Goal: Task Accomplishment & Management: Complete application form

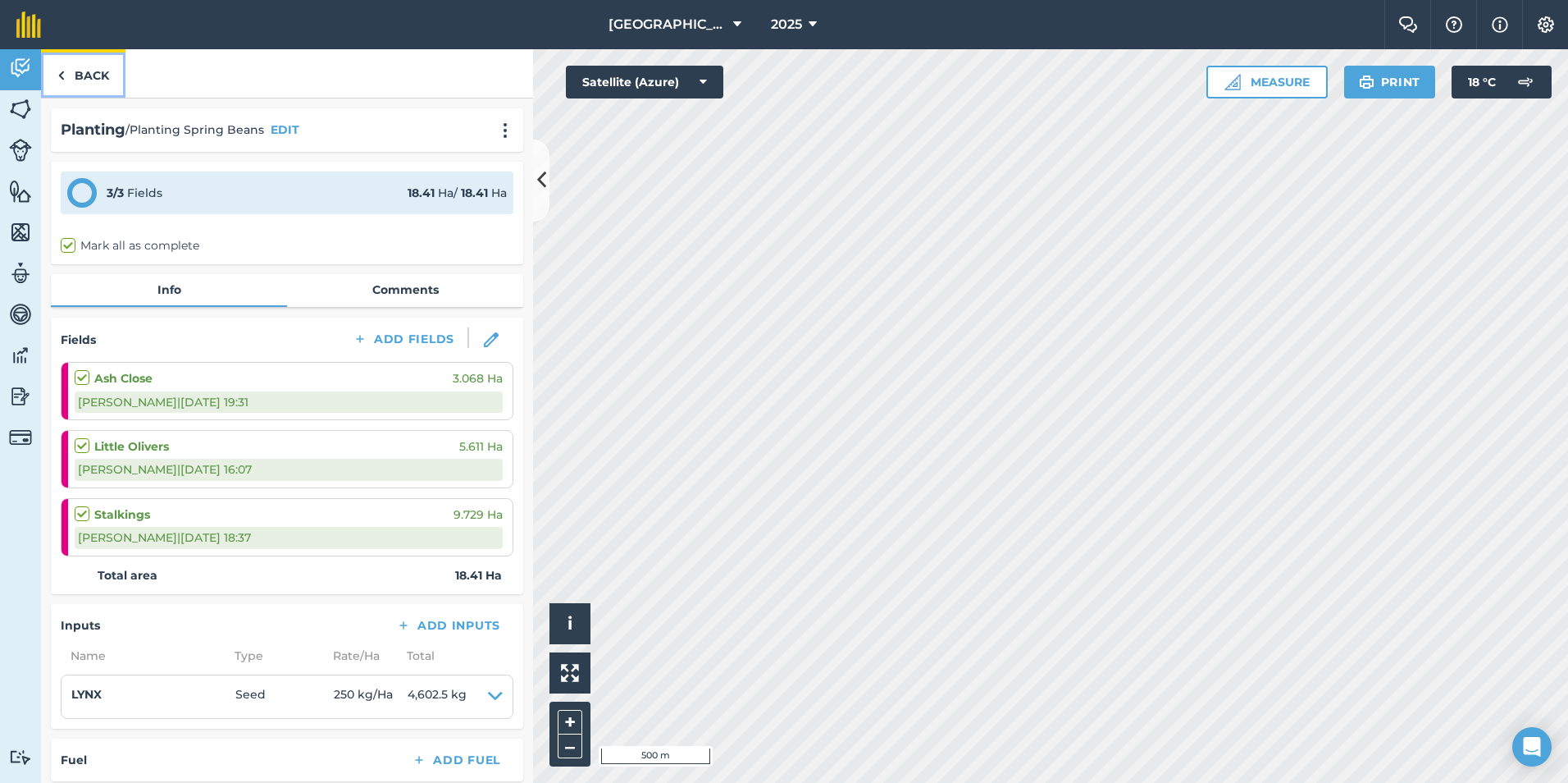
click at [69, 64] on link "Back" at bounding box center [83, 74] width 84 height 49
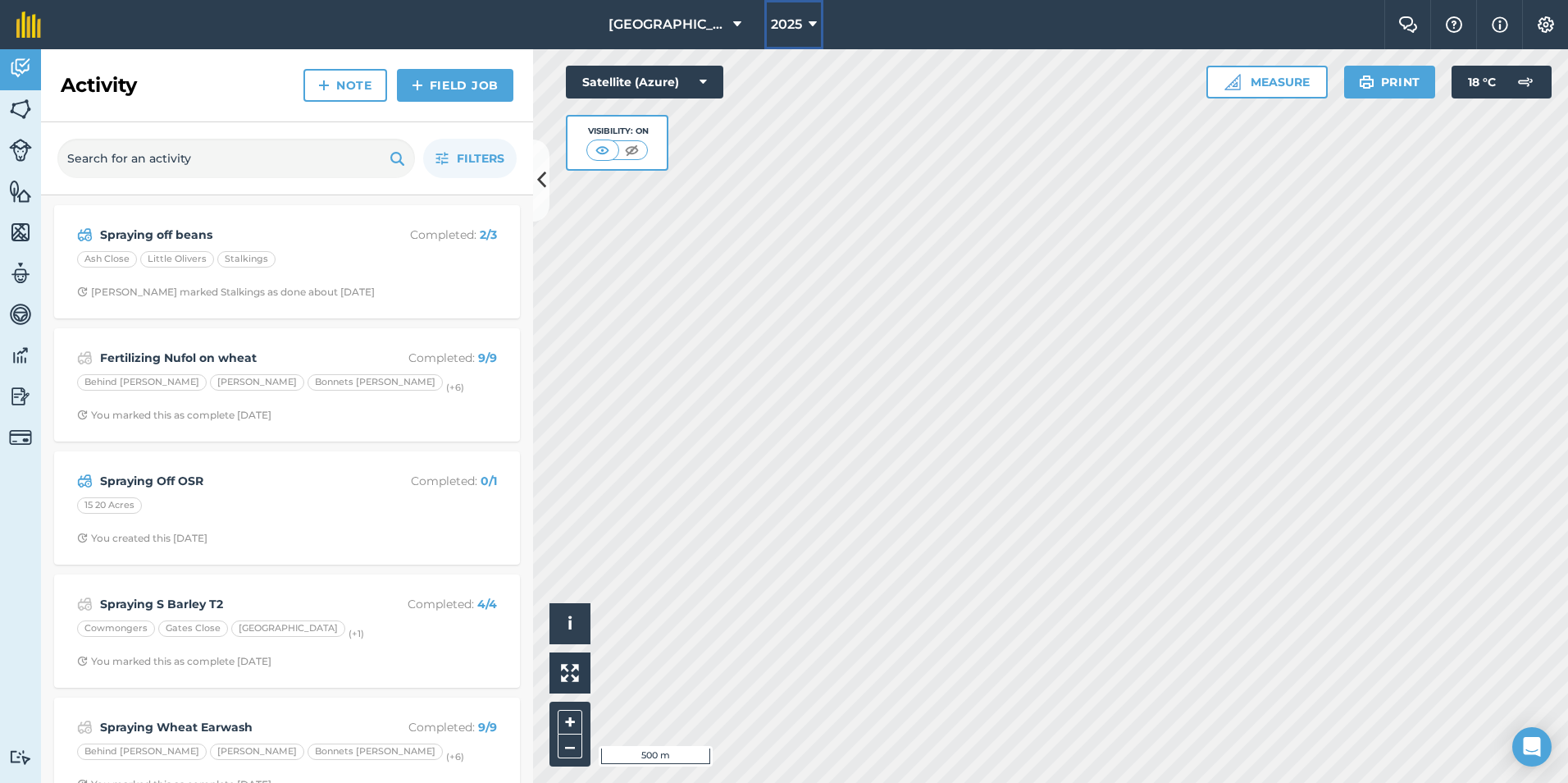
click at [809, 25] on icon at bounding box center [813, 25] width 8 height 20
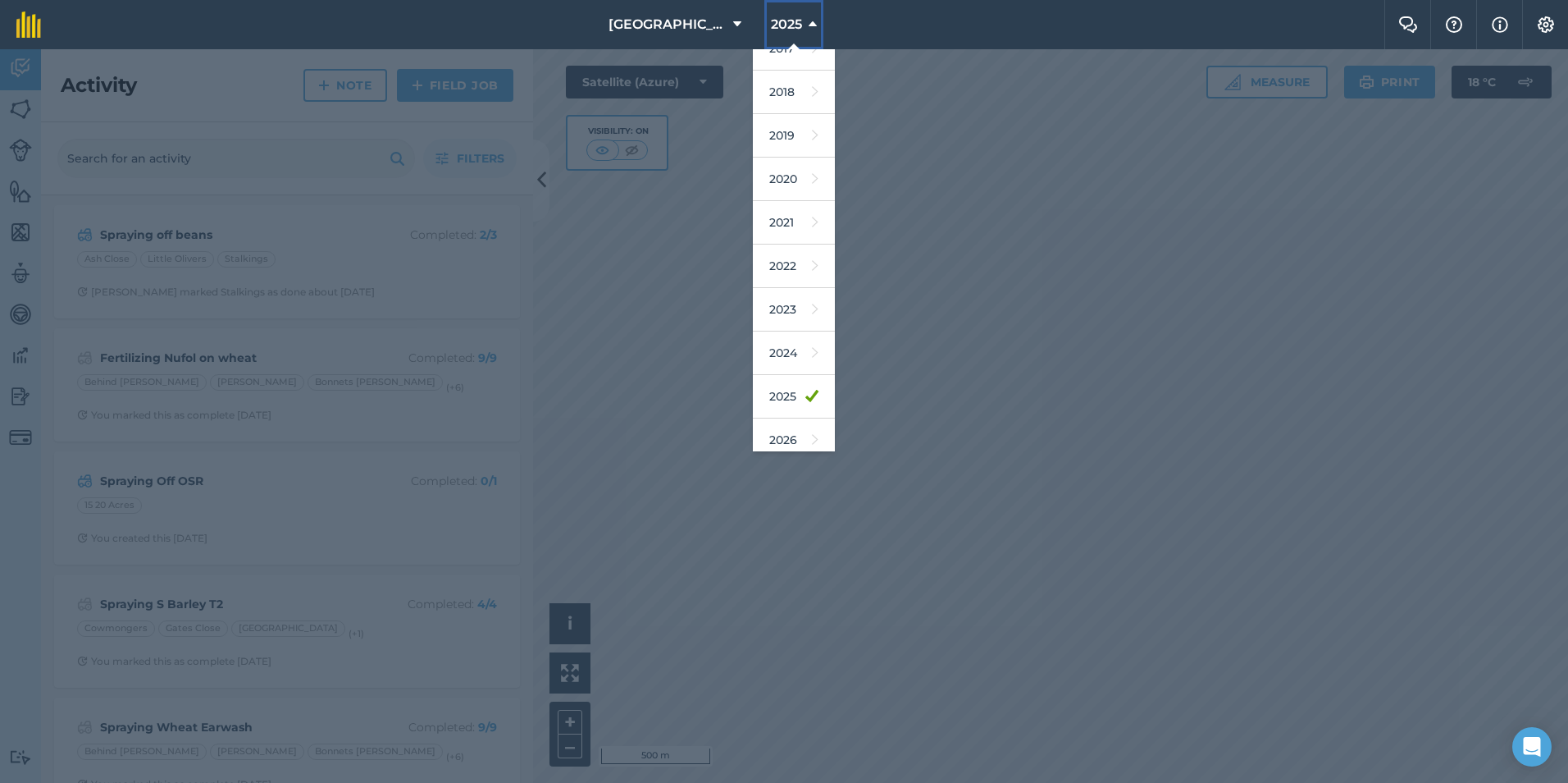
scroll to position [33, 0]
click at [754, 435] on link "2026" at bounding box center [794, 429] width 82 height 44
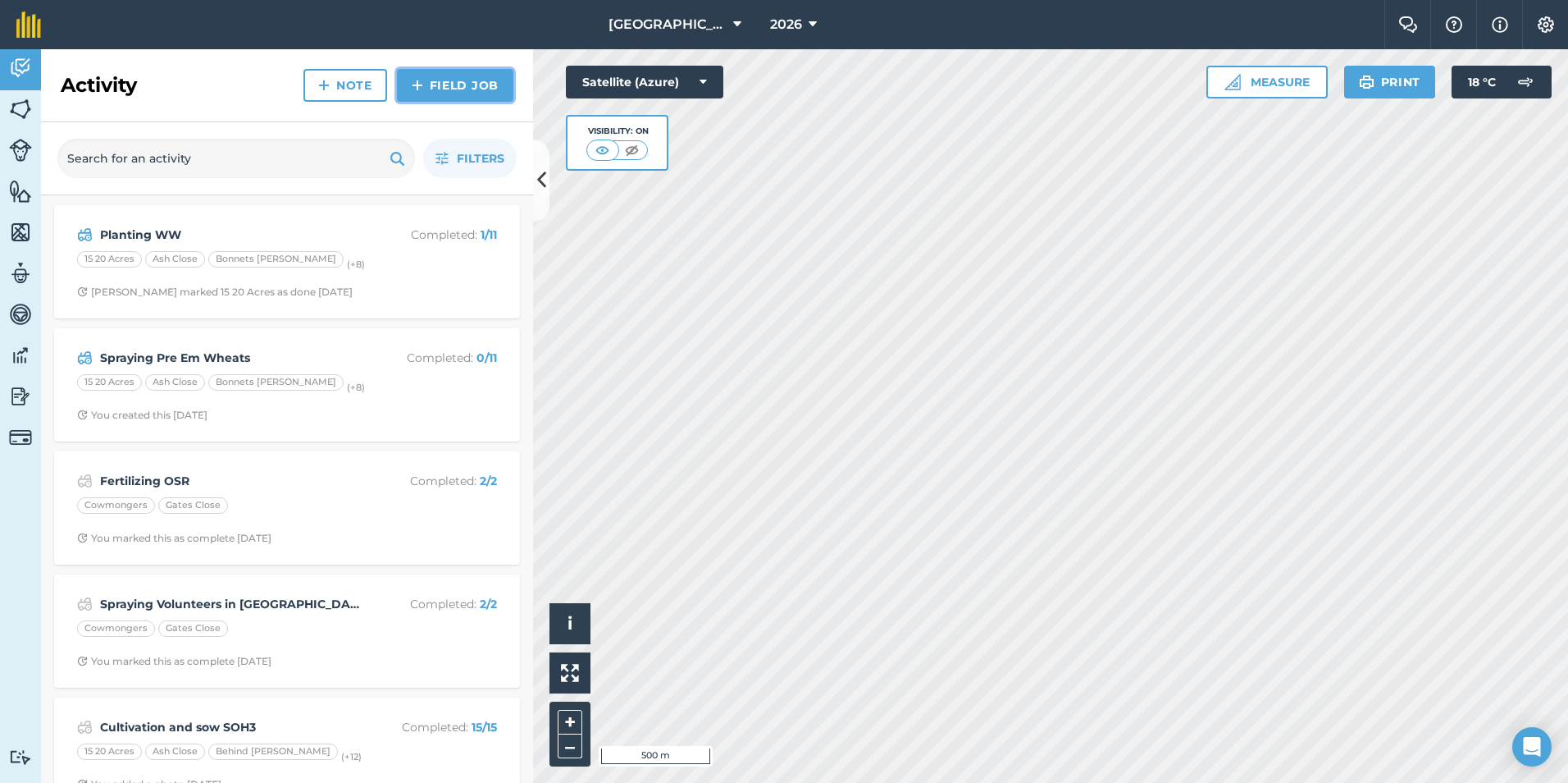
click at [471, 77] on link "Field Job" at bounding box center [455, 84] width 116 height 33
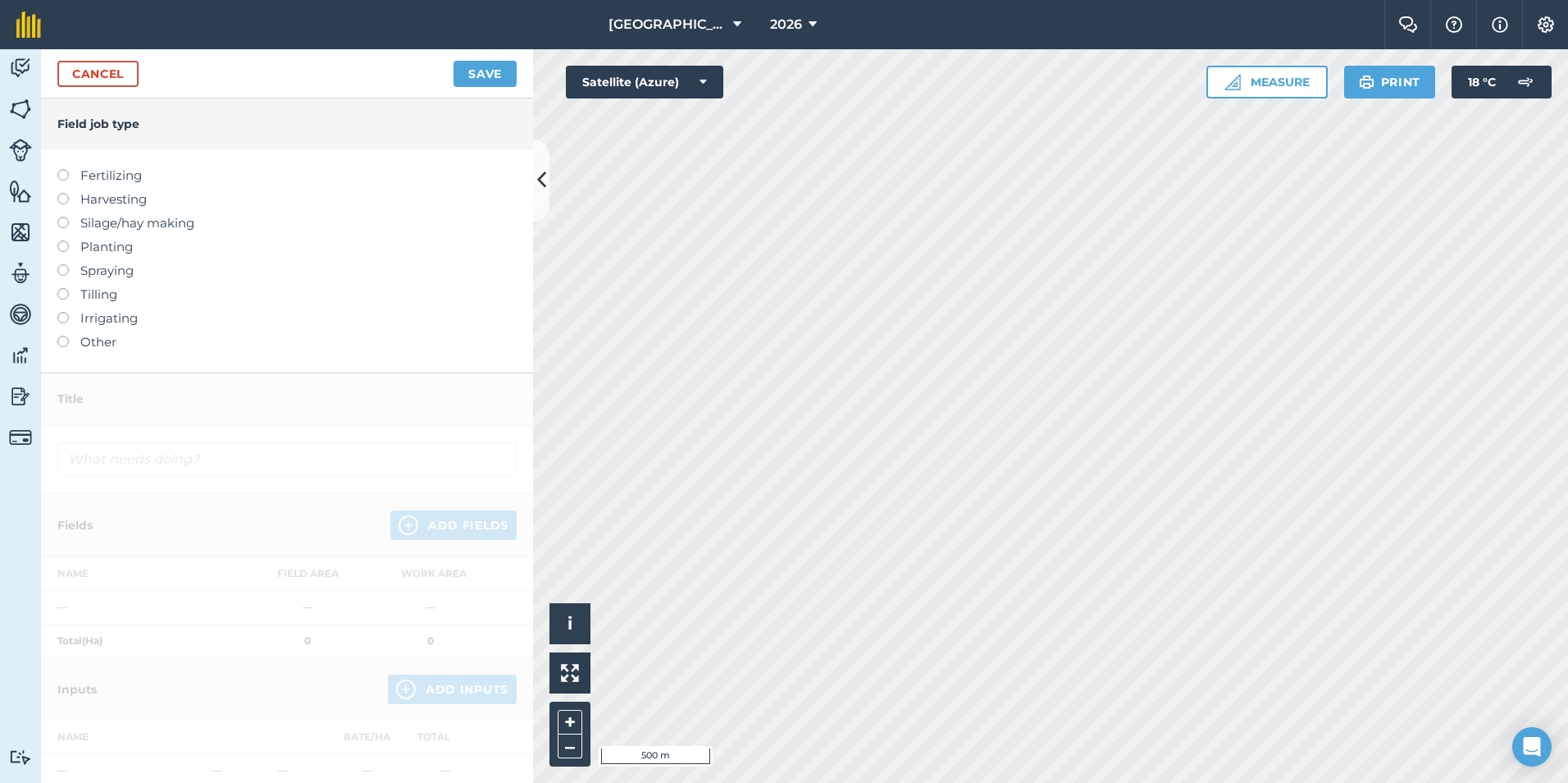
click at [110, 279] on label "Spraying" at bounding box center [287, 271] width 459 height 20
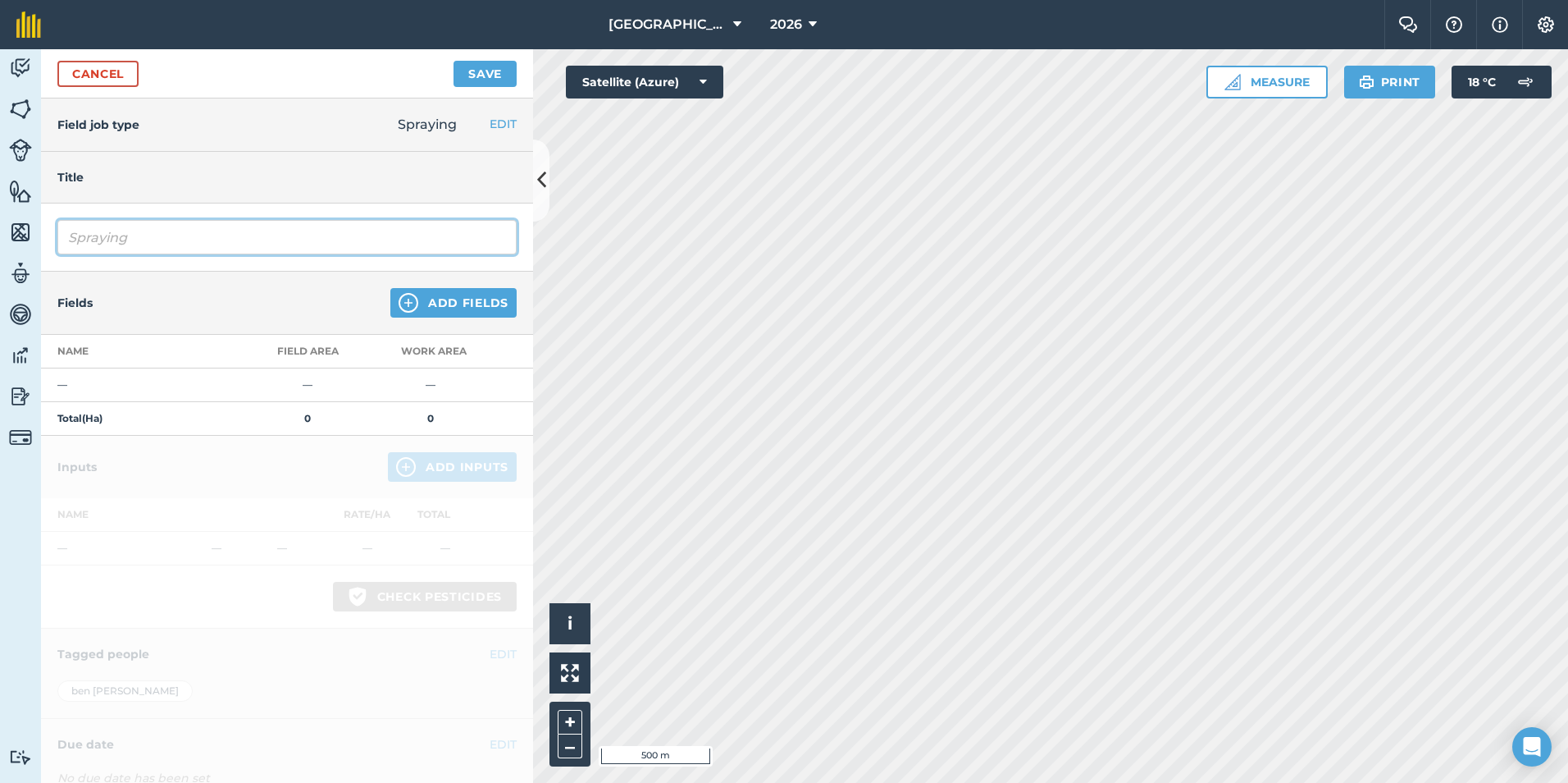
click at [176, 233] on input "Spraying" at bounding box center [287, 237] width 459 height 34
type input "Spraying OSR nutrient"
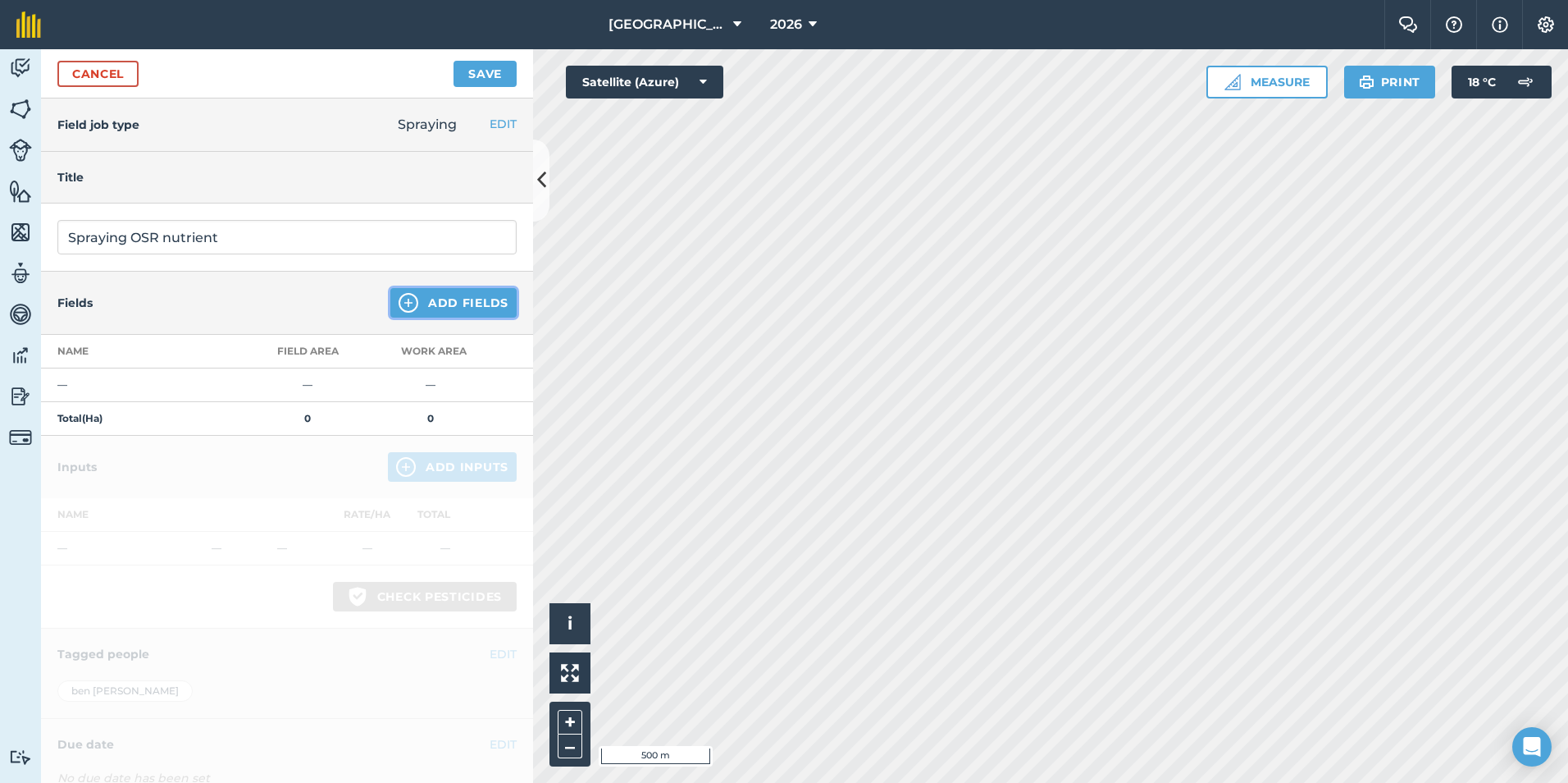
click at [462, 309] on button "Add Fields" at bounding box center [453, 302] width 126 height 29
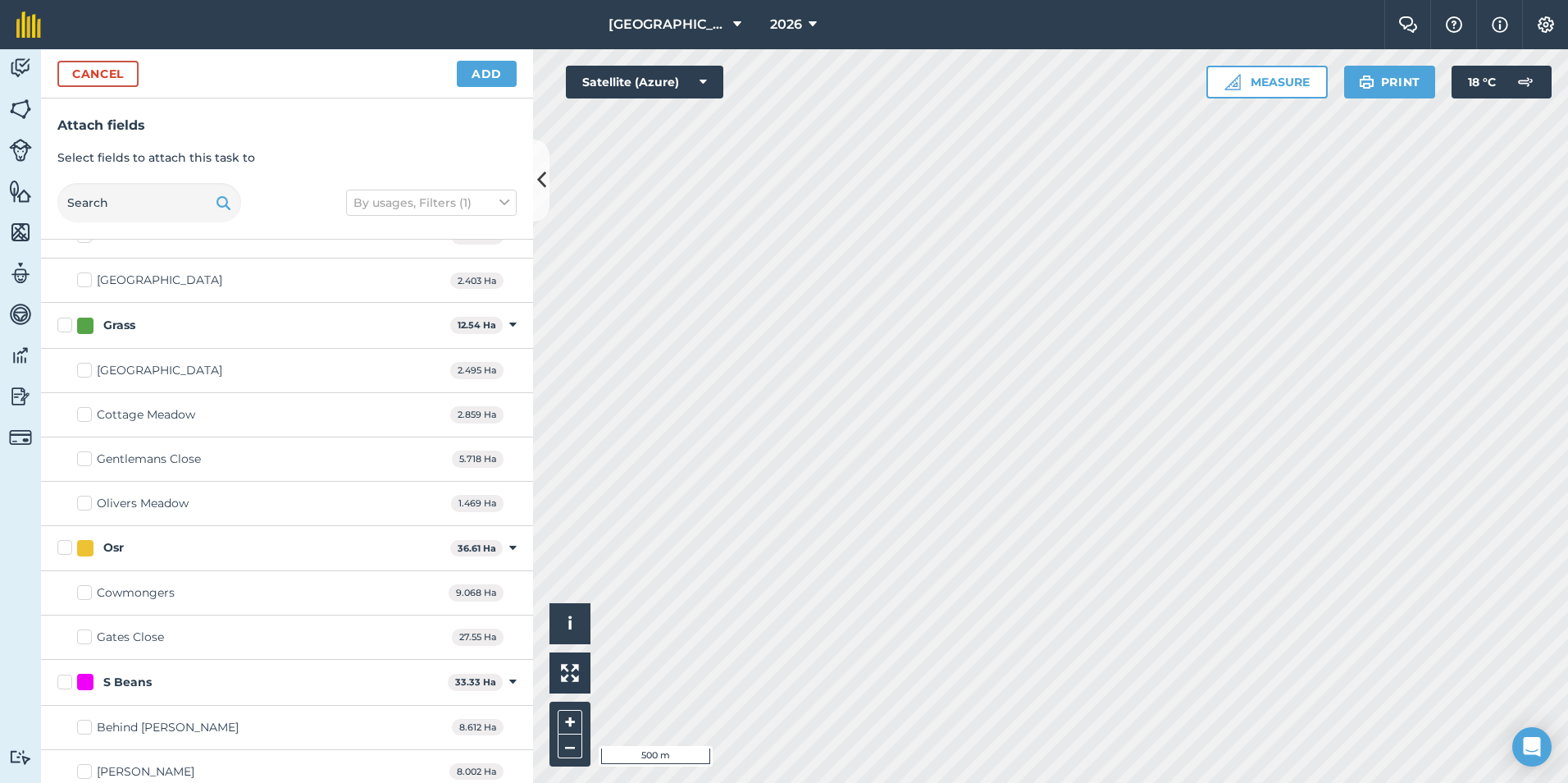
scroll to position [164, 0]
click at [71, 548] on label "Osr" at bounding box center [251, 542] width 386 height 18
click at [68, 545] on input "Osr" at bounding box center [63, 539] width 11 height 11
checkbox input "true"
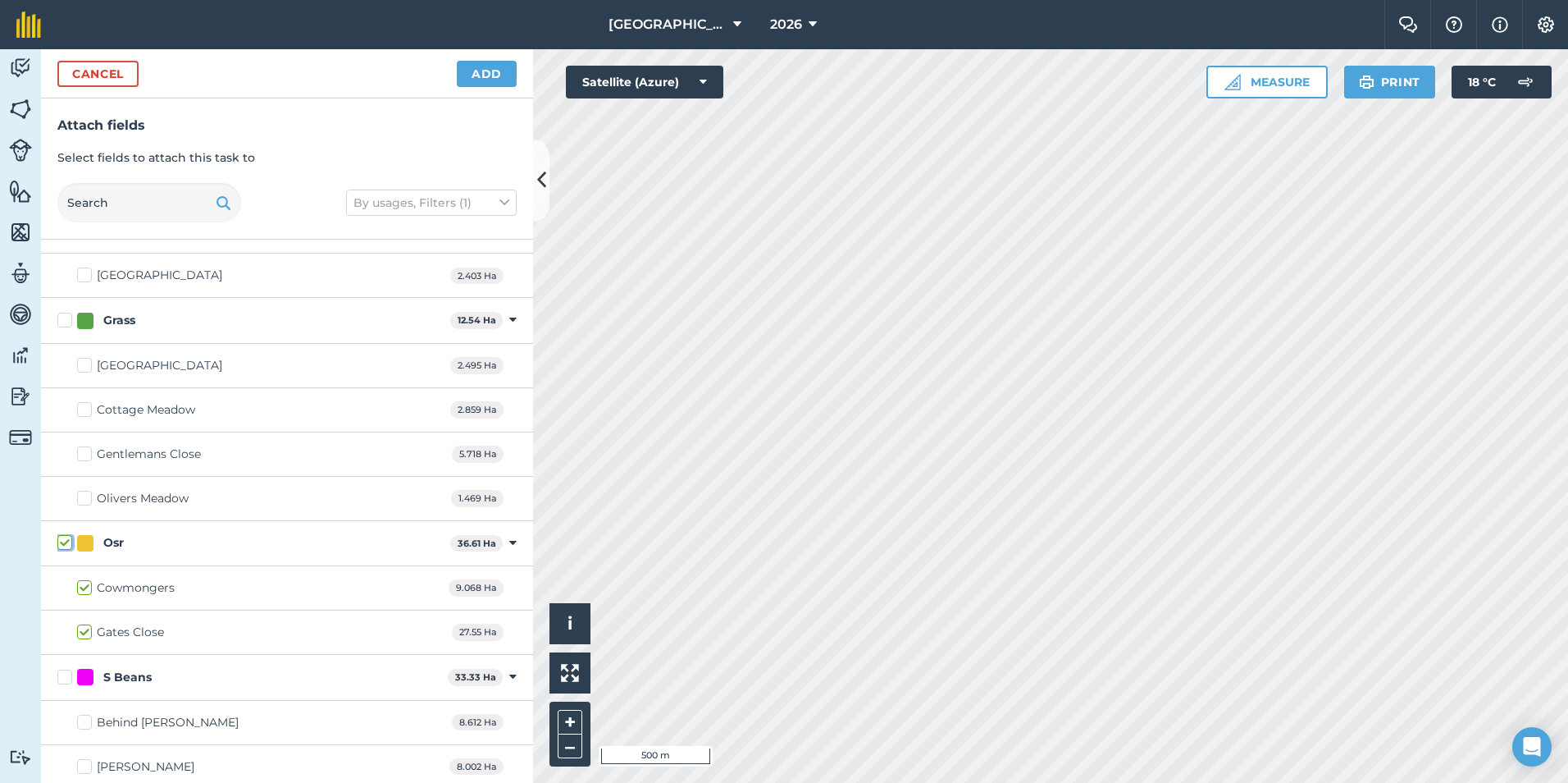
checkbox input "true"
click at [473, 76] on button "Add" at bounding box center [487, 74] width 60 height 26
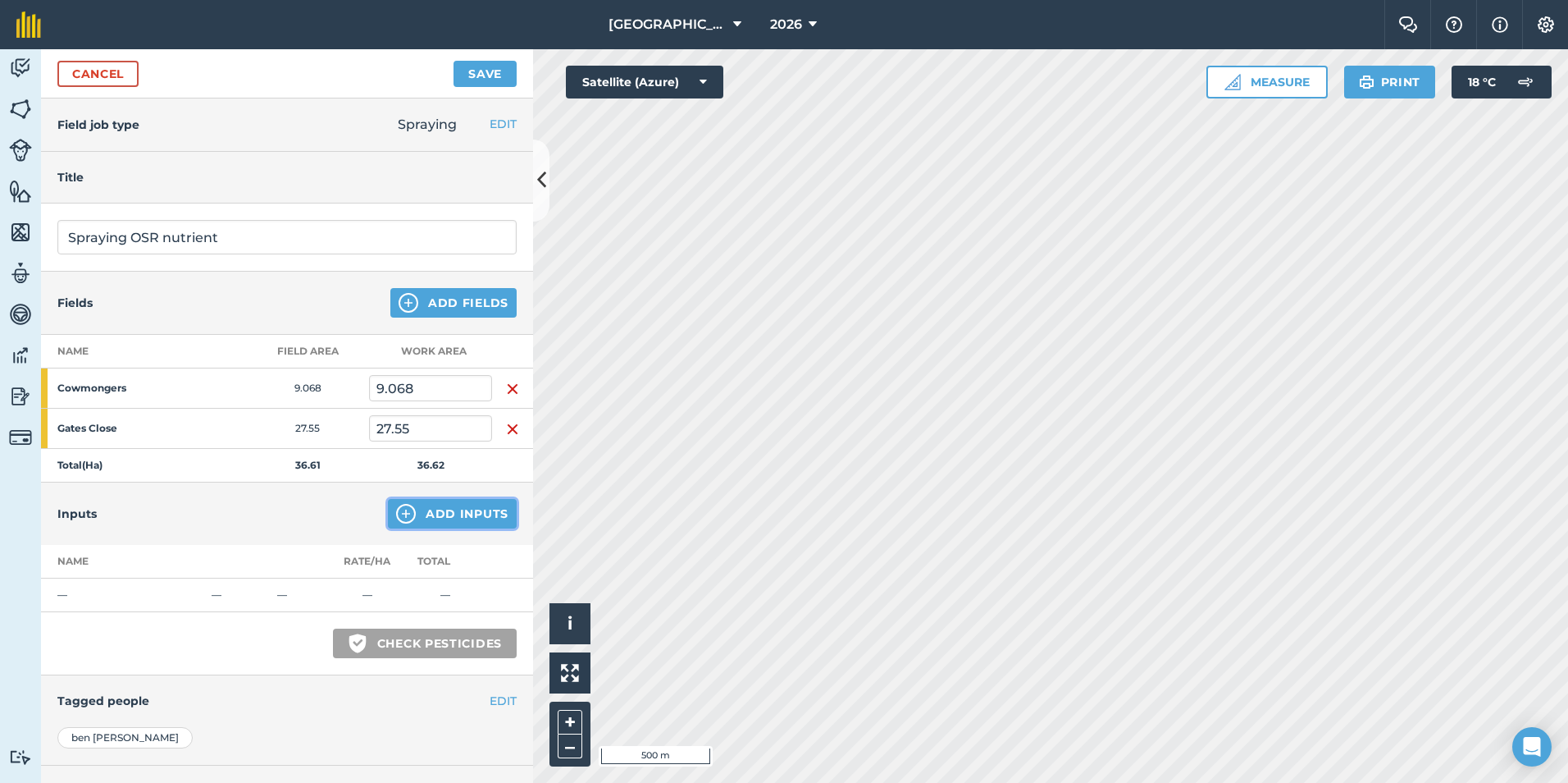
click at [436, 523] on button "Add Inputs" at bounding box center [452, 513] width 129 height 29
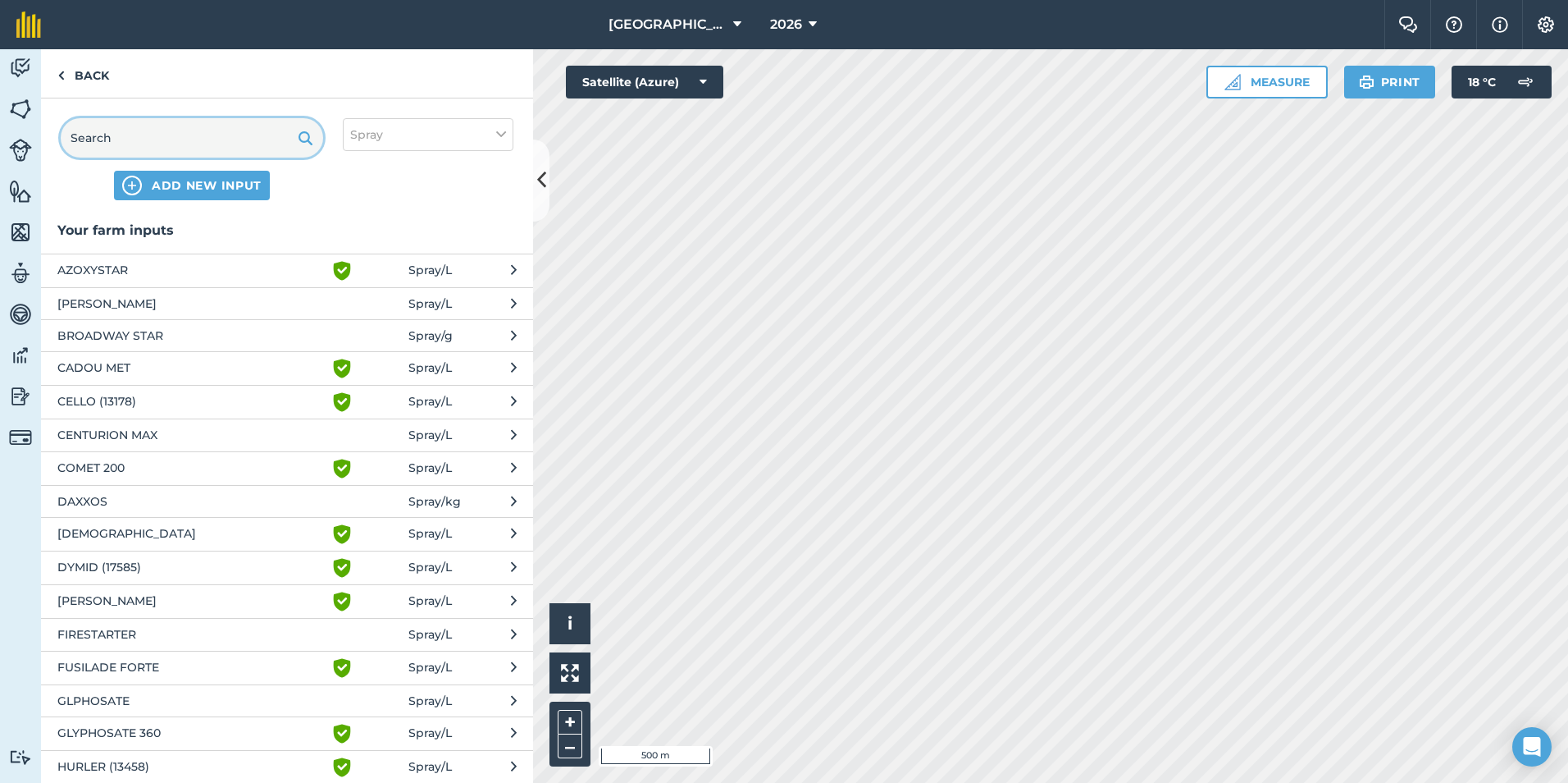
click at [229, 150] on input "text" at bounding box center [192, 137] width 263 height 39
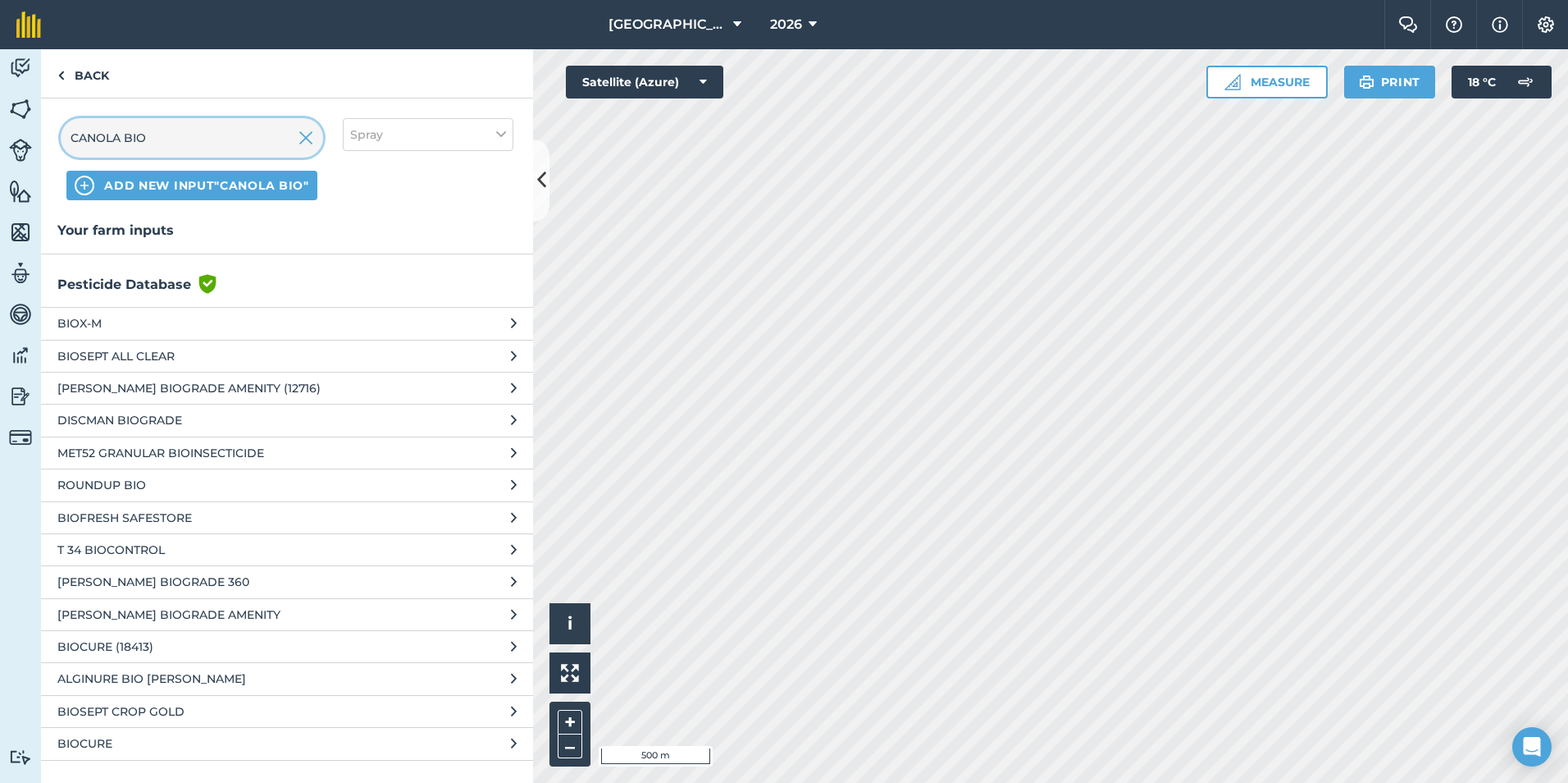
type input "CANOLA BIO"
click at [234, 188] on span "ADD NEW INPUT "CANOLA BIO"" at bounding box center [207, 186] width 205 height 17
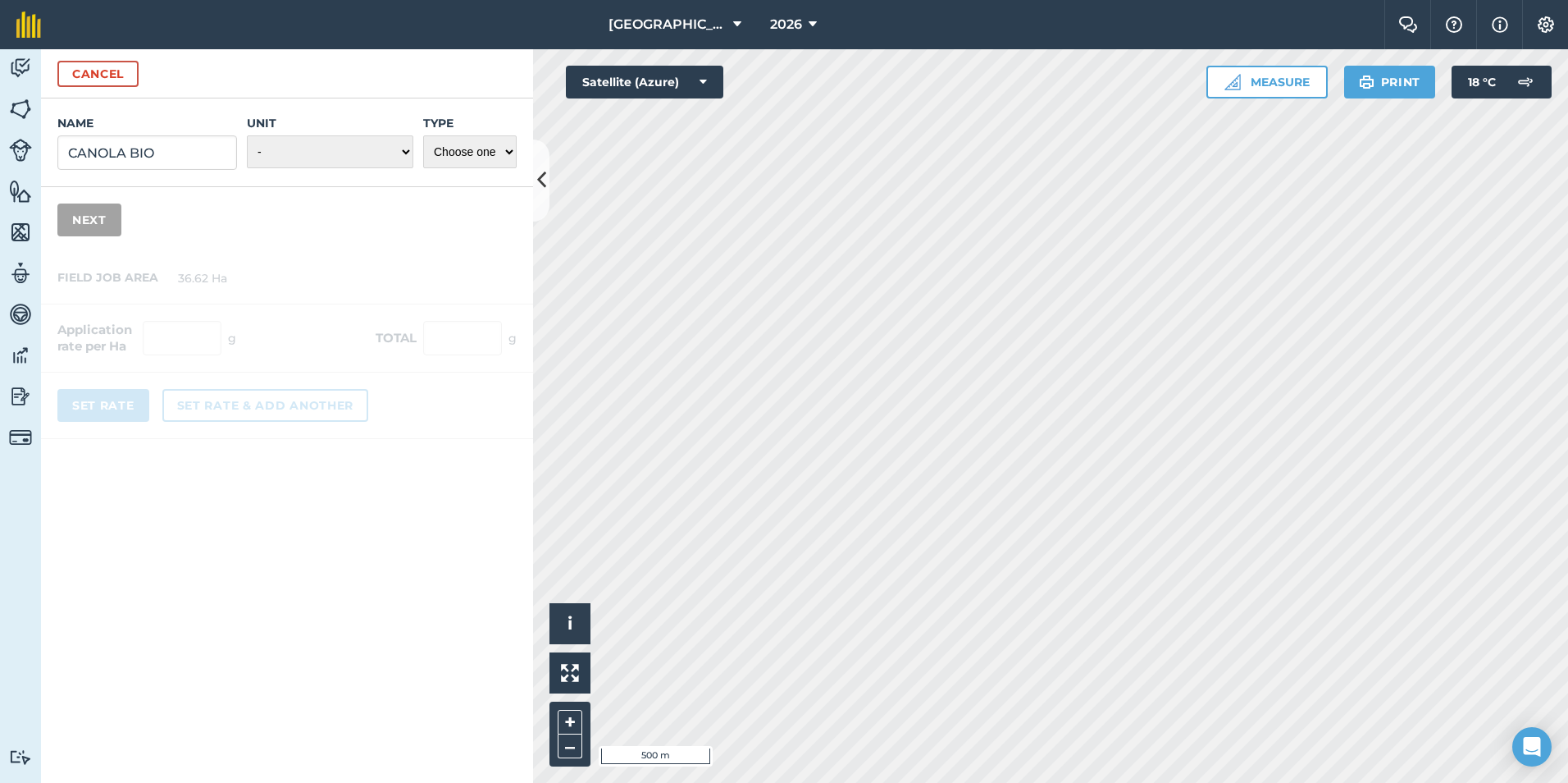
click at [326, 172] on div "Name CANOLA BIO Unit - Grams/g Kilograms/kg Metric tonnes/t Millilitres/ml Litr…" at bounding box center [287, 143] width 492 height 89
click at [340, 155] on select "- Grams/g Kilograms/kg Metric tonnes/t Millilitres/ml Litres/L Ounces/oz Pounds…" at bounding box center [329, 151] width 166 height 33
select select "LITRES"
click at [247, 136] on select "- Grams/g Kilograms/kg Metric tonnes/t Millilitres/ml Litres/L Ounces/oz Pounds…" at bounding box center [329, 151] width 166 height 33
click at [470, 151] on select "Choose one Fertilizer Seed Spray Fuel Other" at bounding box center [470, 151] width 94 height 33
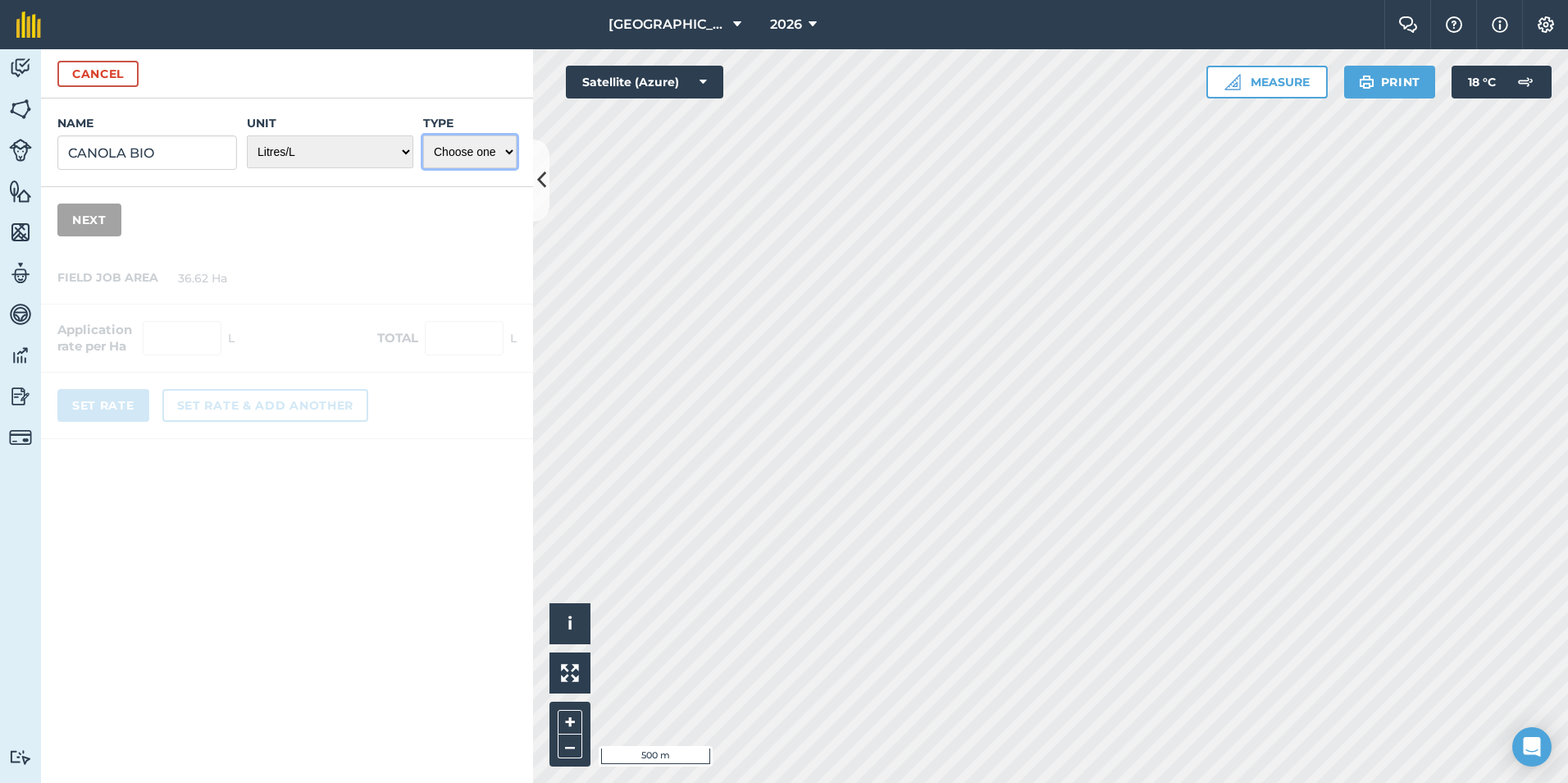
select select "SPRAY"
click at [423, 136] on select "Choose one Fertilizer Seed Spray Fuel Other" at bounding box center [470, 151] width 94 height 33
click at [83, 222] on button "Next" at bounding box center [89, 219] width 64 height 33
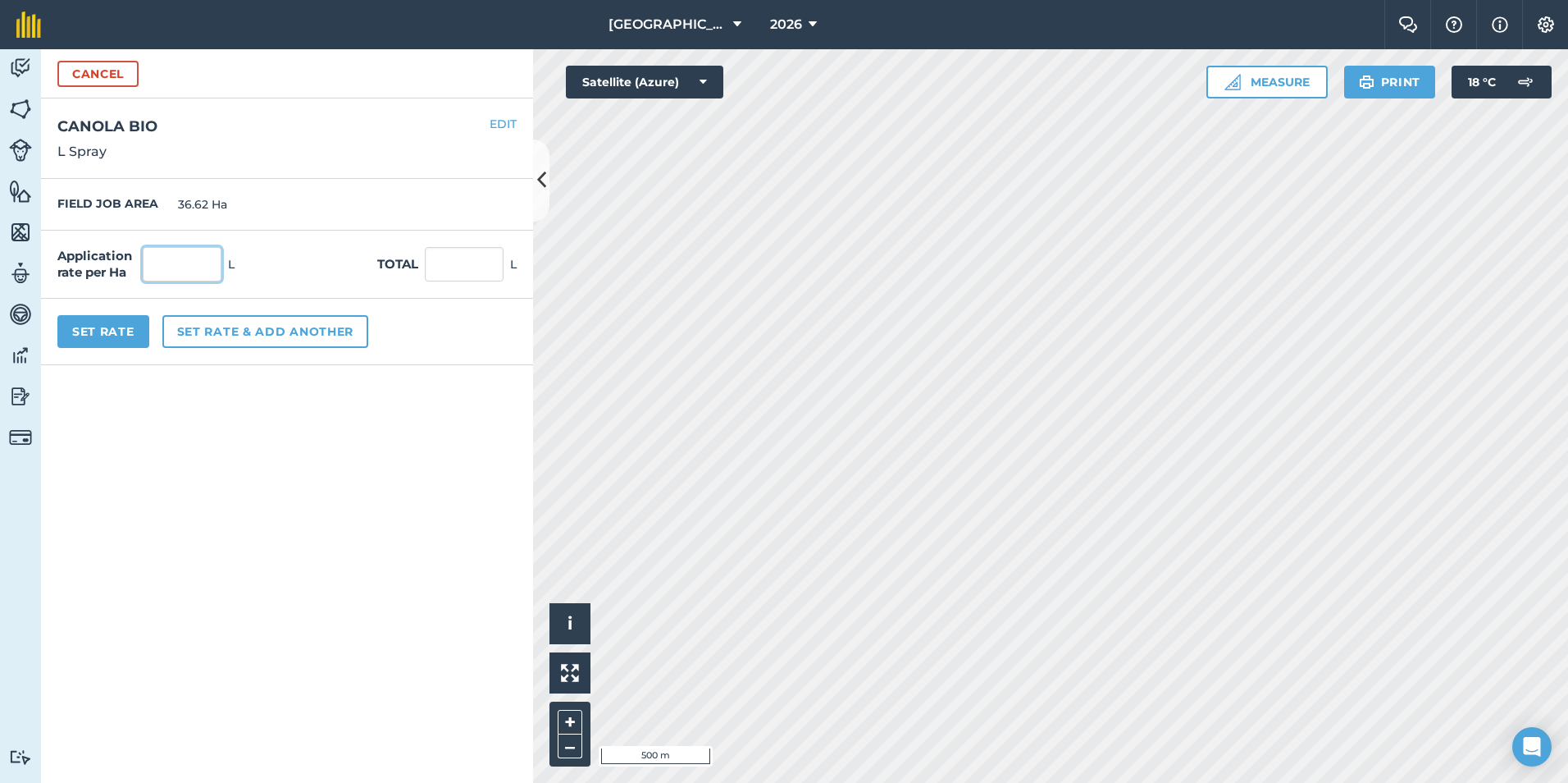
click at [150, 277] on input "text" at bounding box center [182, 264] width 79 height 34
type input "3.77"
type input "138.057"
click at [222, 473] on form "Cancel Name CANOLA BIO Unit - Grams/g Kilograms/kg Metric tonnes/t Millilitres/…" at bounding box center [287, 416] width 492 height 734
click at [177, 260] on input "3.77" at bounding box center [182, 264] width 79 height 34
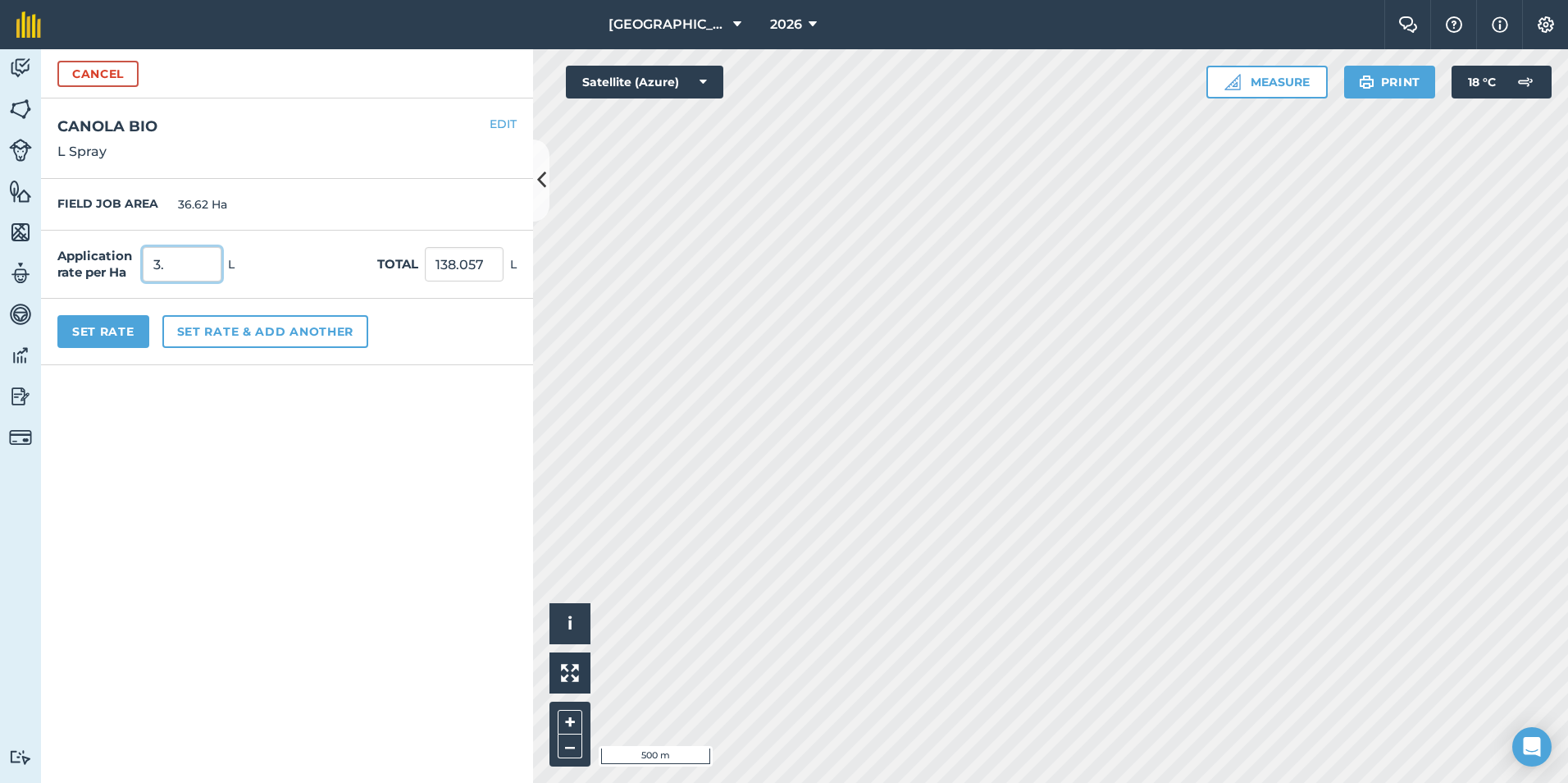
type input "3"
type input "2.77"
type input "101.437"
click at [215, 449] on form "Cancel Name CANOLA BIO Unit - Grams/g Kilograms/kg Metric tonnes/t Millilitres/…" at bounding box center [287, 416] width 492 height 734
click at [128, 333] on button "Set Rate" at bounding box center [104, 331] width 92 height 33
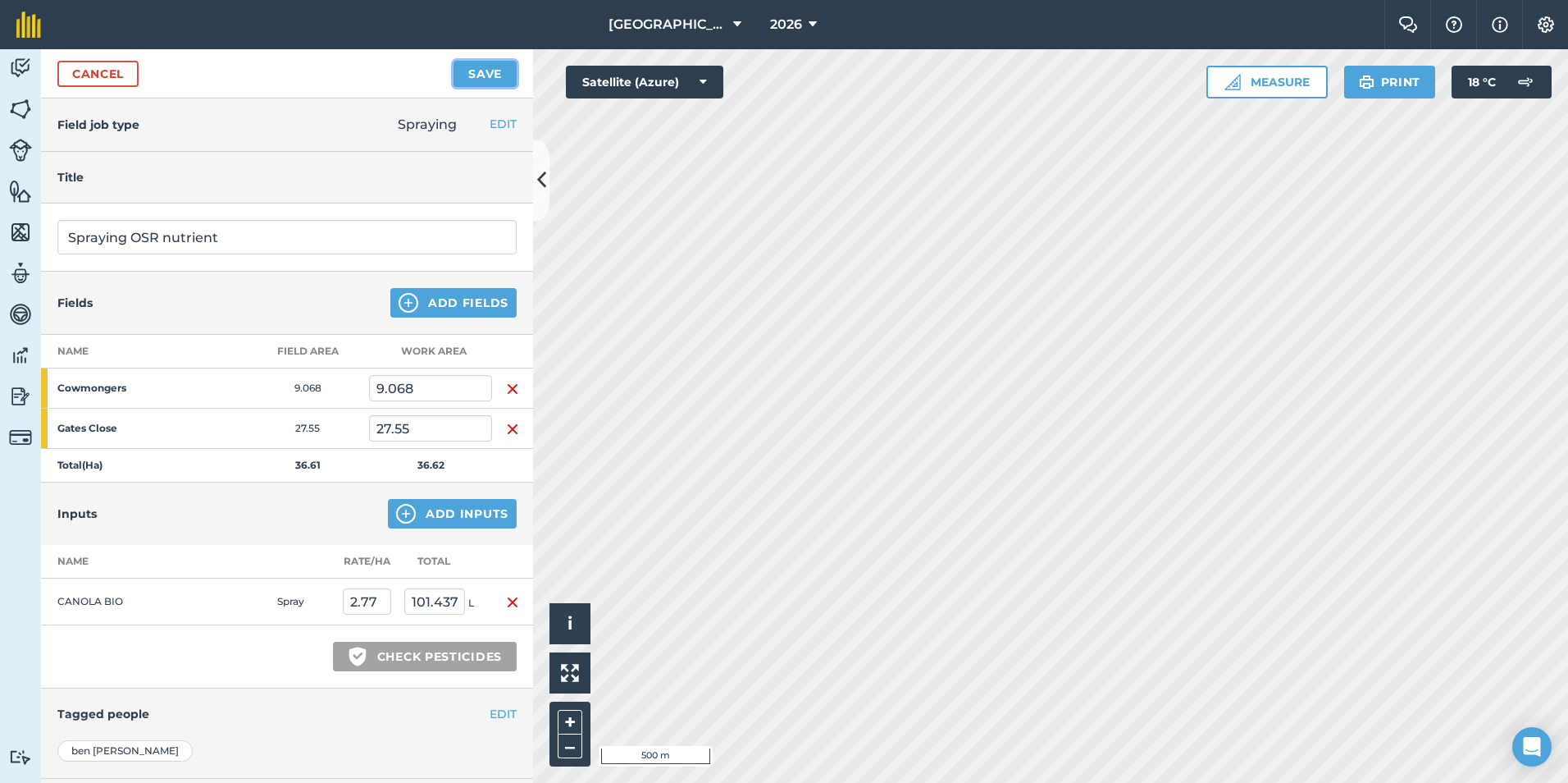
click at [465, 78] on button "Save" at bounding box center [485, 74] width 64 height 26
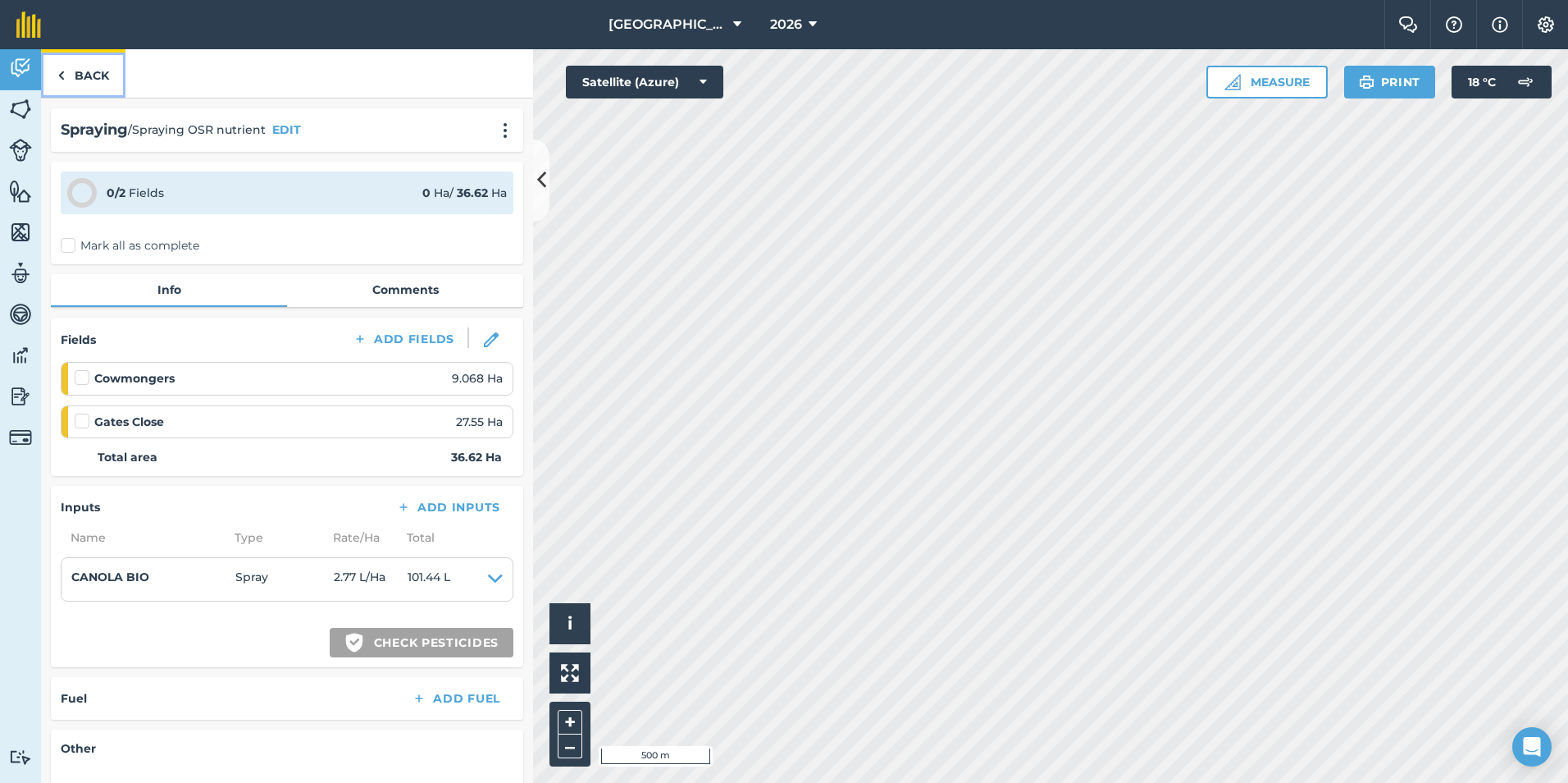
click at [97, 74] on link "Back" at bounding box center [83, 74] width 84 height 49
